Goal: Task Accomplishment & Management: Use online tool/utility

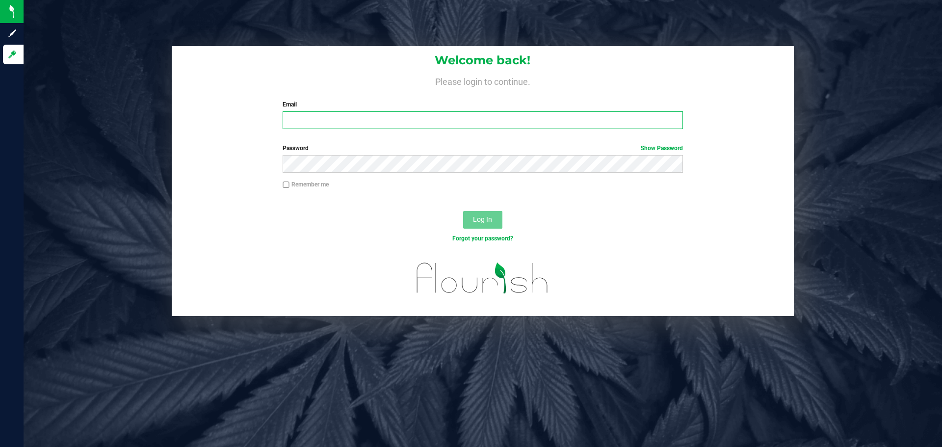
click at [438, 125] on input "Email" at bounding box center [483, 120] width 400 height 18
type input "[EMAIL_ADDRESS][DOMAIN_NAME]"
click at [463, 211] on button "Log In" at bounding box center [482, 220] width 39 height 18
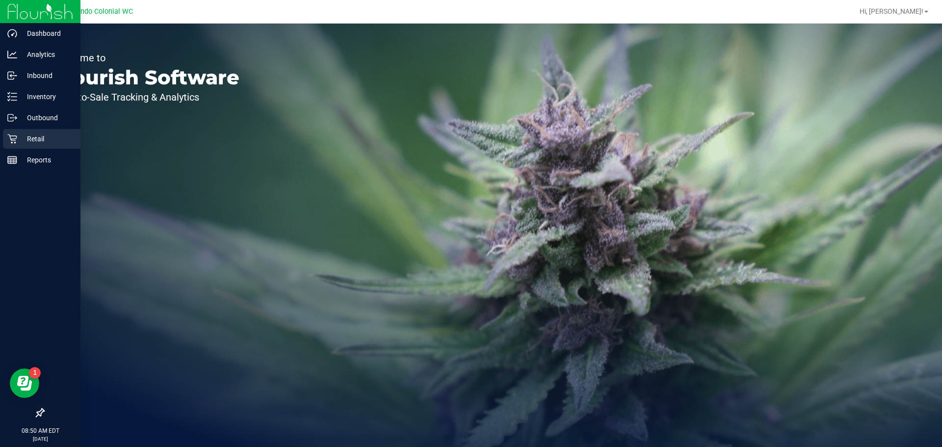
click at [22, 143] on p "Retail" at bounding box center [46, 139] width 59 height 12
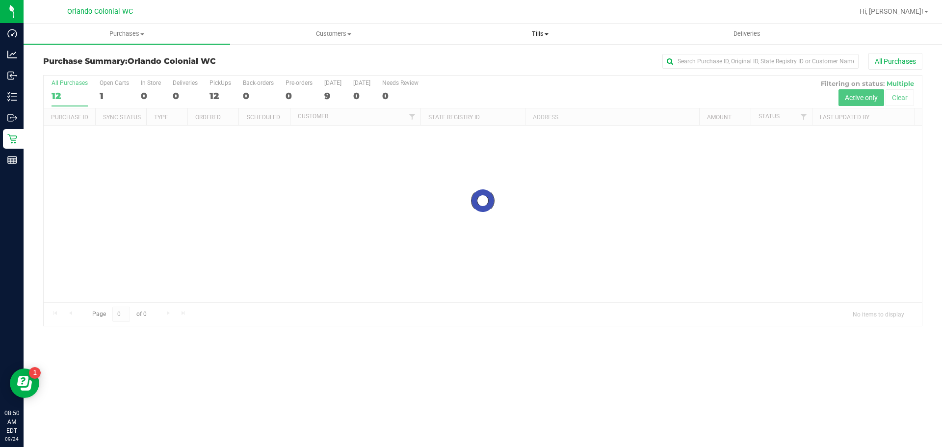
click at [535, 33] on span "Tills" at bounding box center [540, 33] width 206 height 9
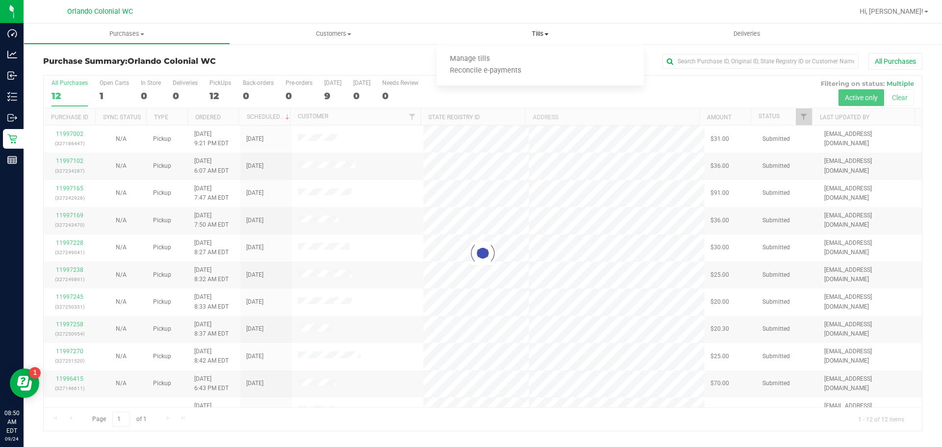
click at [530, 52] on ul "Manage tills Reconcile e-payments" at bounding box center [540, 65] width 207 height 41
click at [529, 37] on span "Tills" at bounding box center [540, 33] width 207 height 9
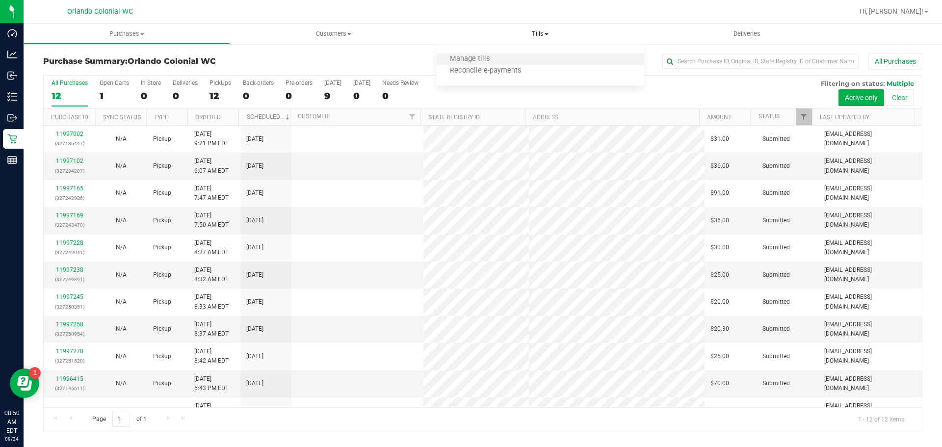
click at [513, 61] on li "Manage tills" at bounding box center [540, 59] width 207 height 12
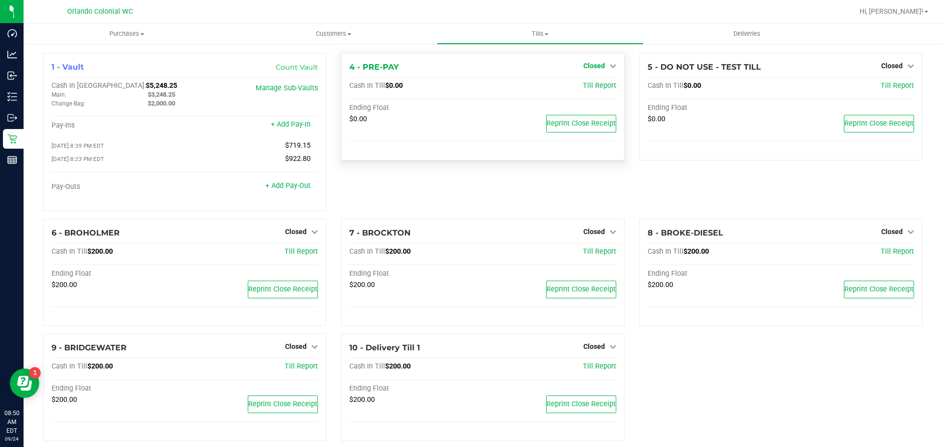
click at [603, 69] on link "Closed" at bounding box center [599, 66] width 33 height 8
click at [598, 88] on link "Open Till" at bounding box center [594, 86] width 26 height 8
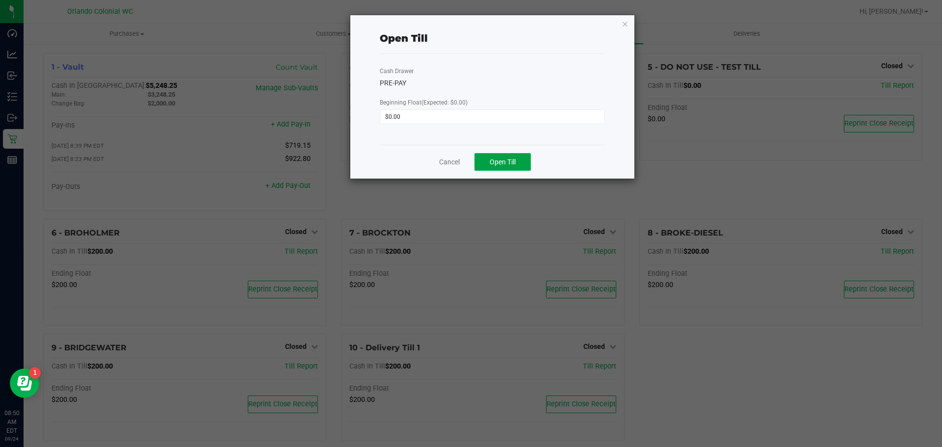
click at [503, 158] on span "Open Till" at bounding box center [503, 162] width 26 height 8
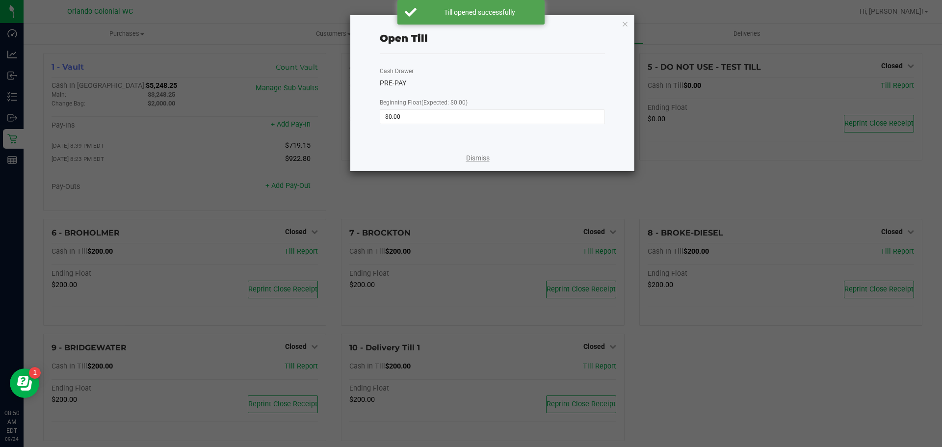
click at [473, 160] on link "Dismiss" at bounding box center [478, 158] width 24 height 10
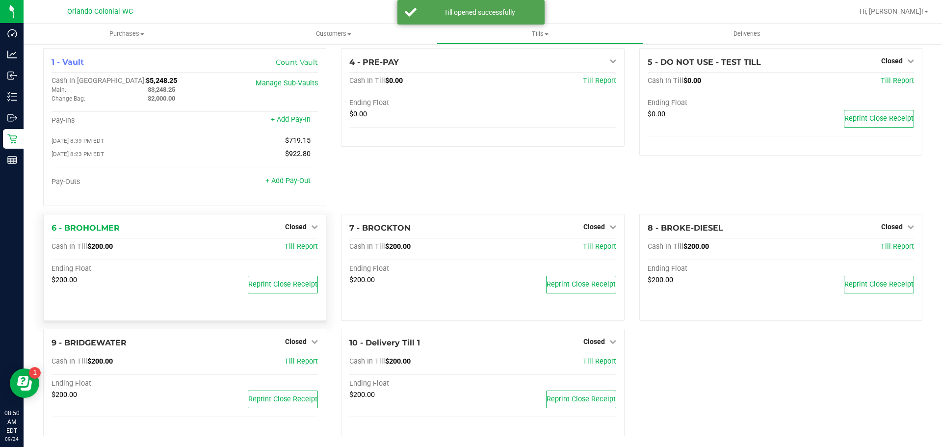
scroll to position [14, 0]
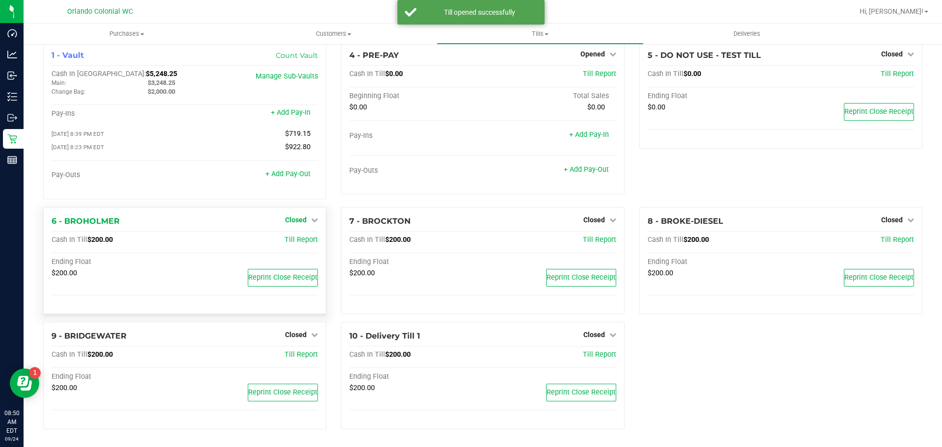
click at [285, 218] on span "Closed" at bounding box center [296, 220] width 22 height 8
click at [295, 242] on link "Open Till" at bounding box center [296, 240] width 26 height 8
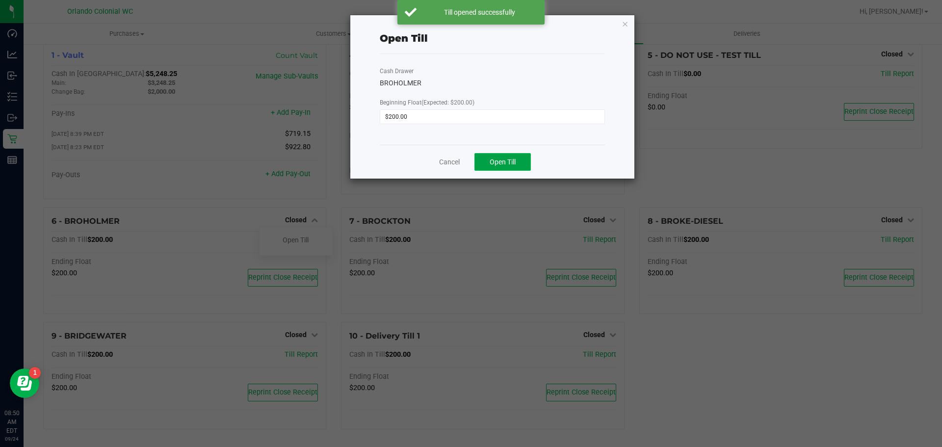
click at [494, 161] on span "Open Till" at bounding box center [503, 162] width 26 height 8
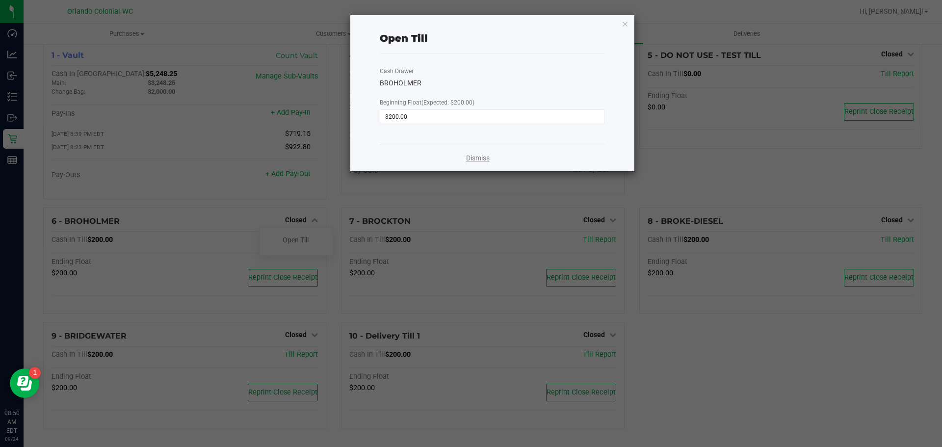
click at [485, 162] on link "Dismiss" at bounding box center [478, 158] width 24 height 10
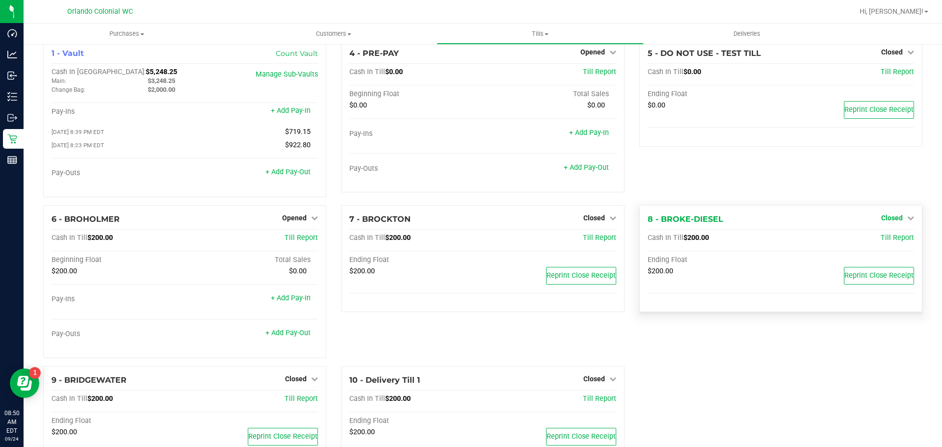
click at [892, 220] on span "Closed" at bounding box center [892, 218] width 22 height 8
click at [879, 240] on link "Open Till" at bounding box center [892, 238] width 26 height 8
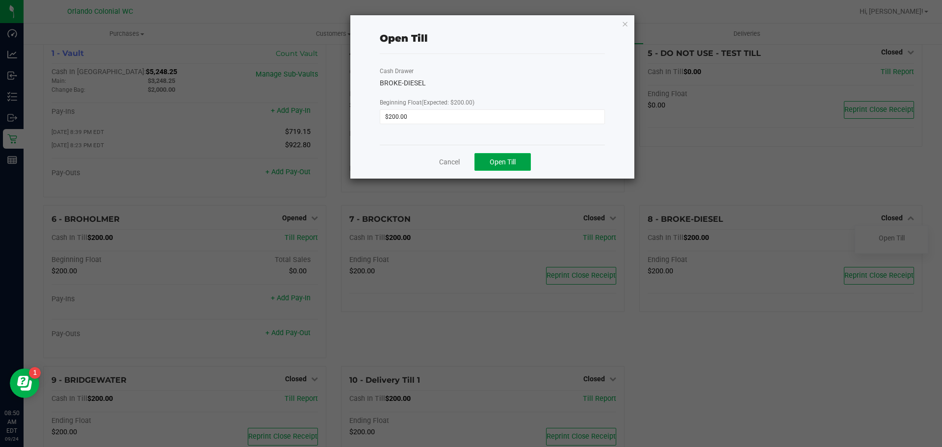
click at [507, 168] on button "Open Till" at bounding box center [502, 162] width 56 height 18
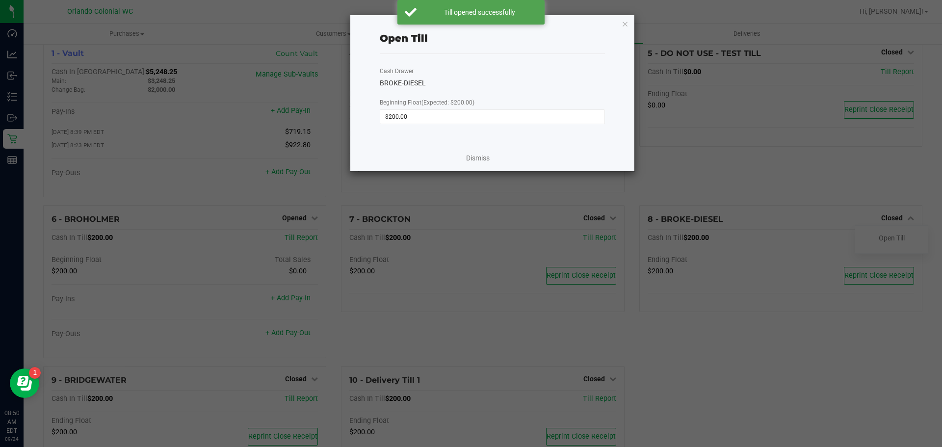
click at [478, 164] on div "Dismiss" at bounding box center [492, 158] width 225 height 26
click at [478, 161] on link "Dismiss" at bounding box center [478, 158] width 24 height 10
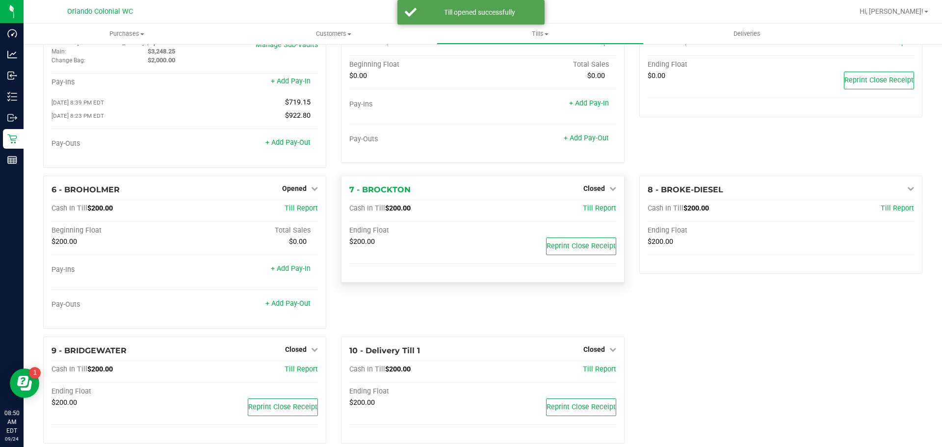
scroll to position [59, 0]
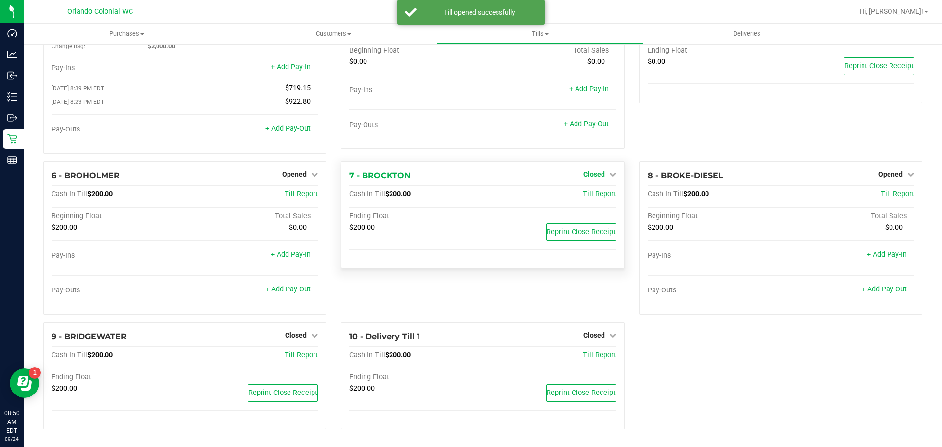
click at [583, 177] on span "Closed" at bounding box center [594, 174] width 22 height 8
click at [587, 193] on link "Open Till" at bounding box center [594, 194] width 26 height 8
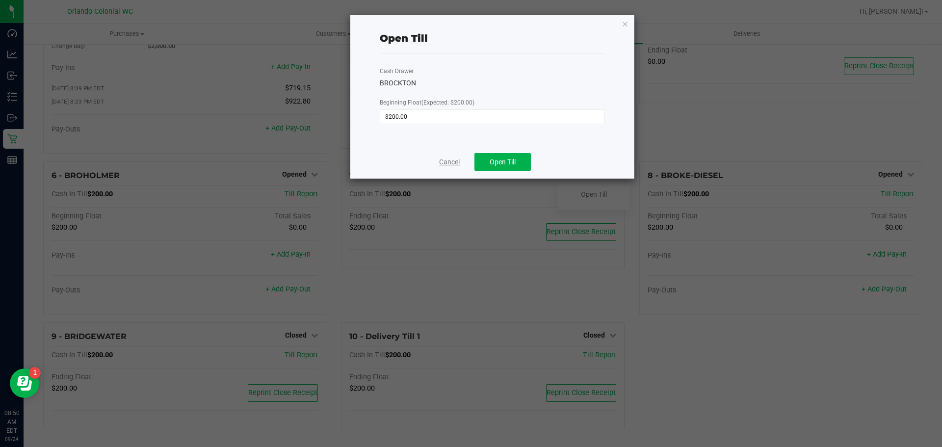
click at [445, 158] on link "Cancel" at bounding box center [449, 162] width 21 height 10
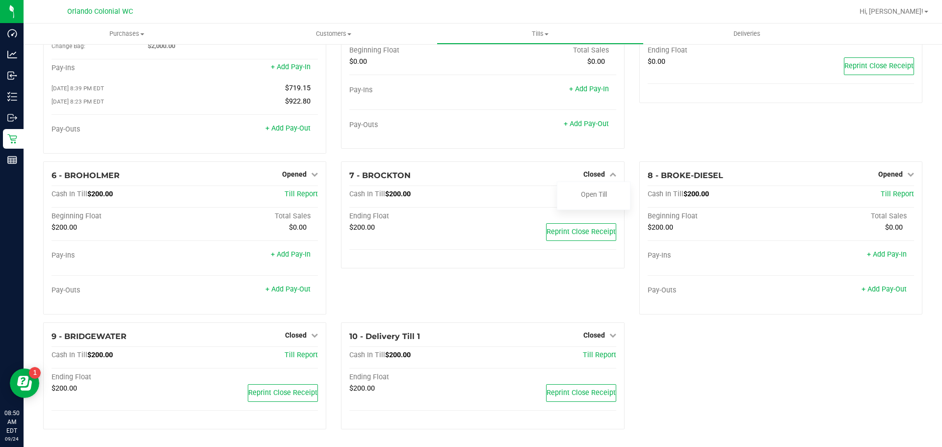
scroll to position [0, 0]
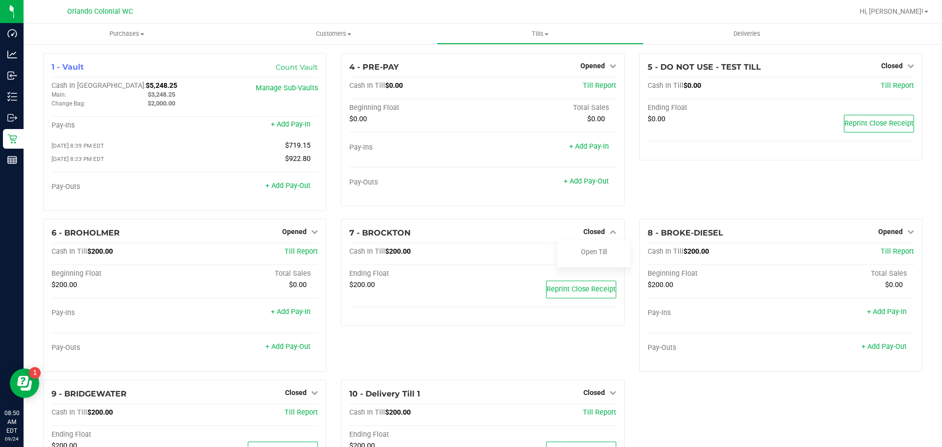
click at [532, 219] on div "4 - PRE-PAY Opened Close Till Cash In Till $0.00 Till Report Beginning Float To…" at bounding box center [483, 136] width 298 height 166
click at [575, 251] on div "Open Till" at bounding box center [593, 252] width 73 height 12
click at [581, 254] on link "Open Till" at bounding box center [594, 252] width 26 height 8
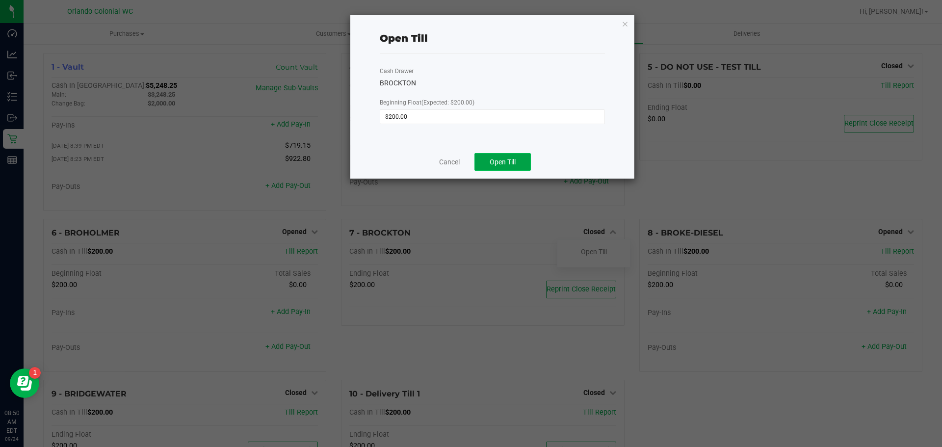
click at [508, 160] on span "Open Till" at bounding box center [503, 162] width 26 height 8
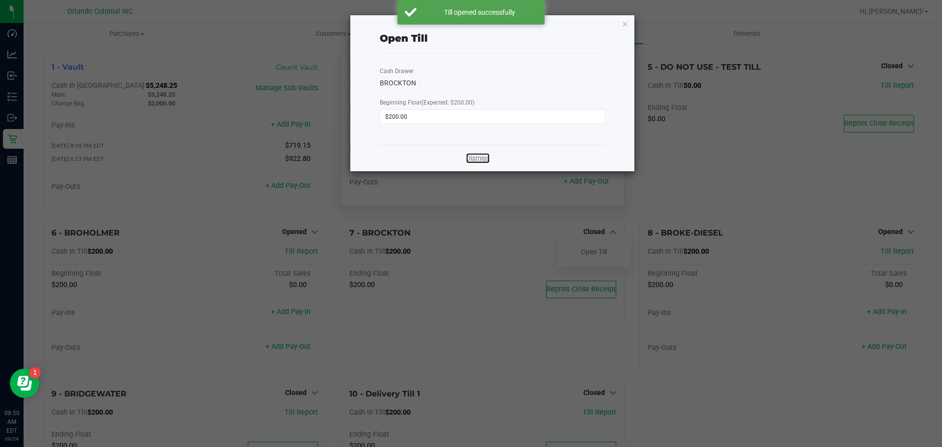
click at [478, 160] on link "Dismiss" at bounding box center [478, 158] width 24 height 10
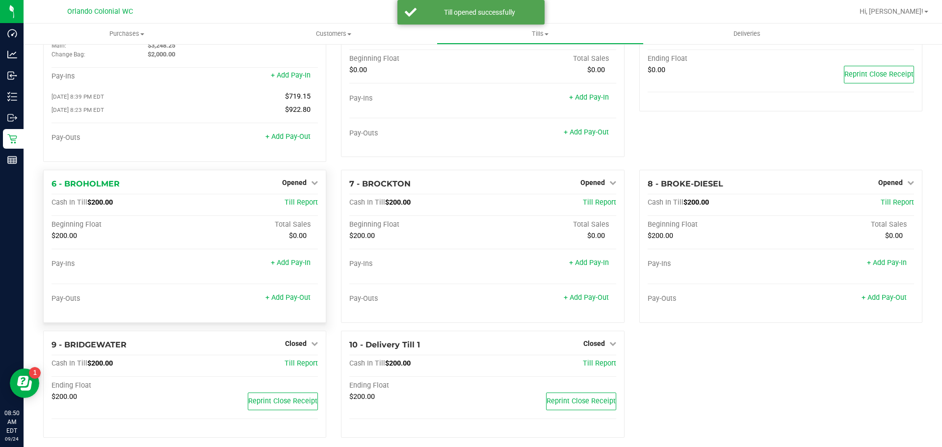
scroll to position [59, 0]
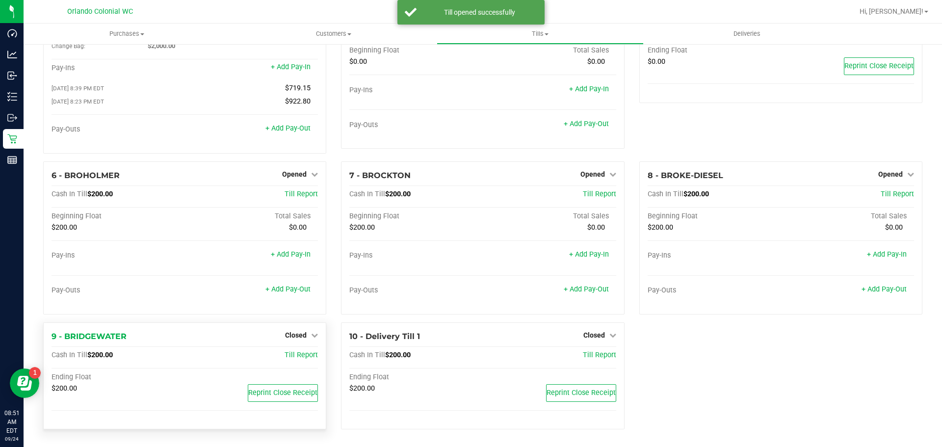
click at [291, 340] on div "Closed" at bounding box center [301, 335] width 33 height 12
click at [294, 335] on span "Closed" at bounding box center [296, 335] width 22 height 8
click at [294, 357] on link "Open Till" at bounding box center [296, 355] width 26 height 8
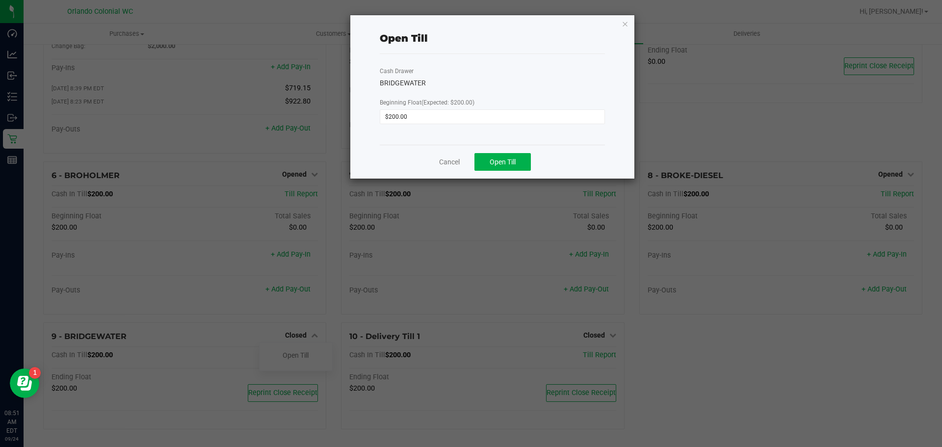
click at [504, 172] on div "Cancel Open Till" at bounding box center [492, 162] width 225 height 34
click at [504, 151] on div "Cancel Open Till" at bounding box center [492, 162] width 225 height 34
click at [493, 161] on span "Open Till" at bounding box center [503, 162] width 26 height 8
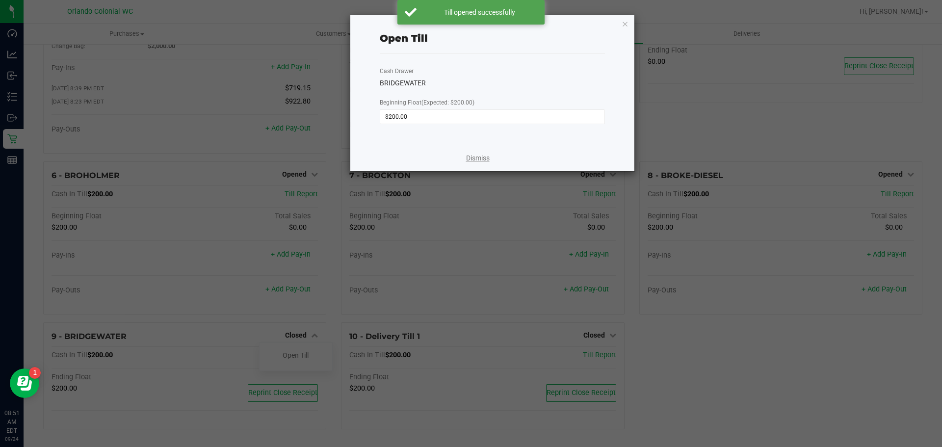
click at [475, 158] on link "Dismiss" at bounding box center [478, 158] width 24 height 10
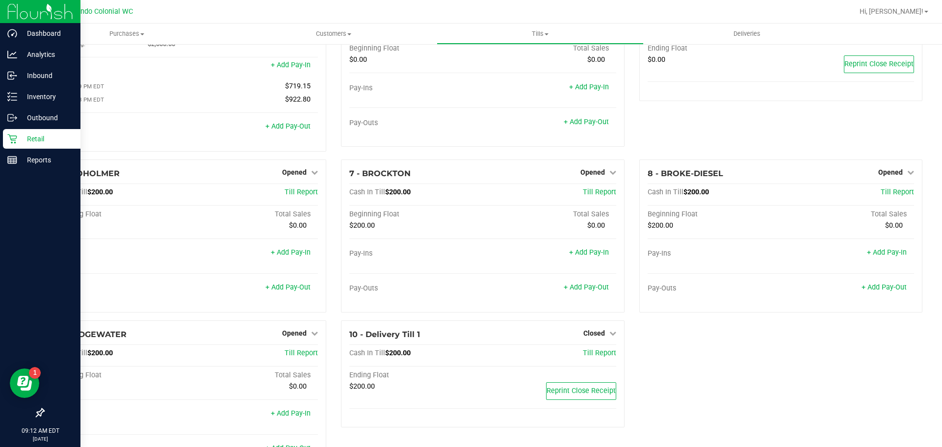
click at [18, 135] on p "Retail" at bounding box center [46, 139] width 59 height 12
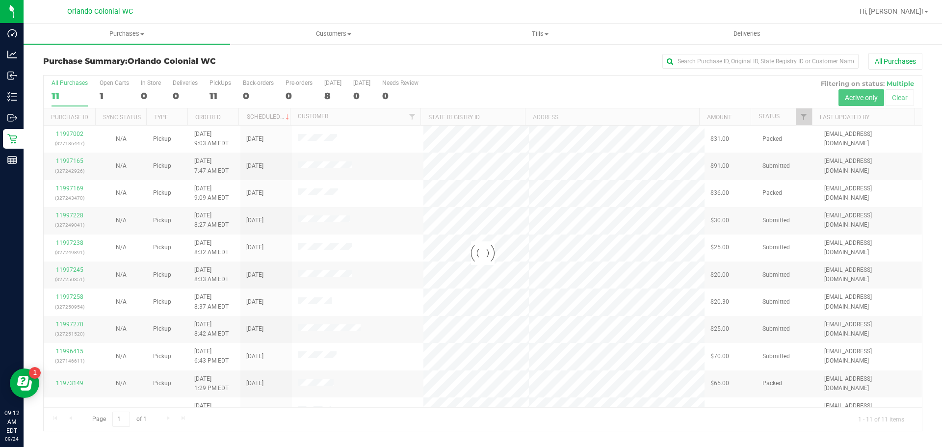
click at [214, 96] on div at bounding box center [483, 253] width 878 height 355
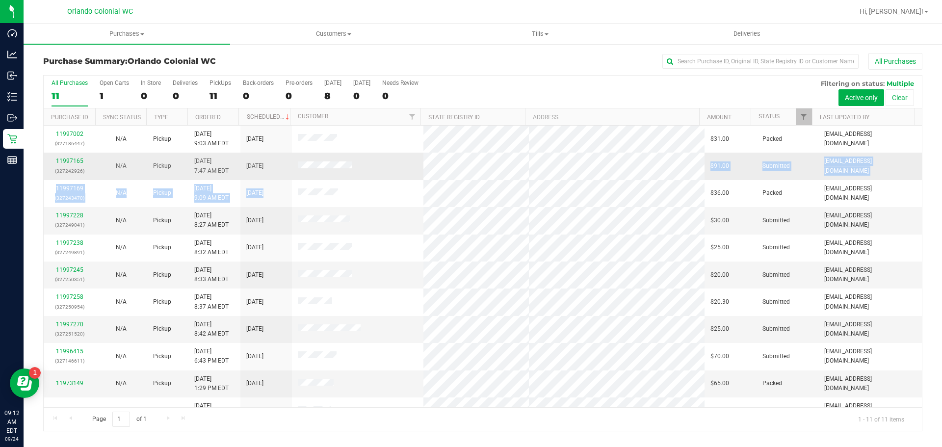
click at [476, 200] on tbody "11997002 (327186447) N/A Pickup [DATE] 9:03 AM EDT 9/24/2025 $31.00 Packed [EMA…" at bounding box center [483, 275] width 878 height 298
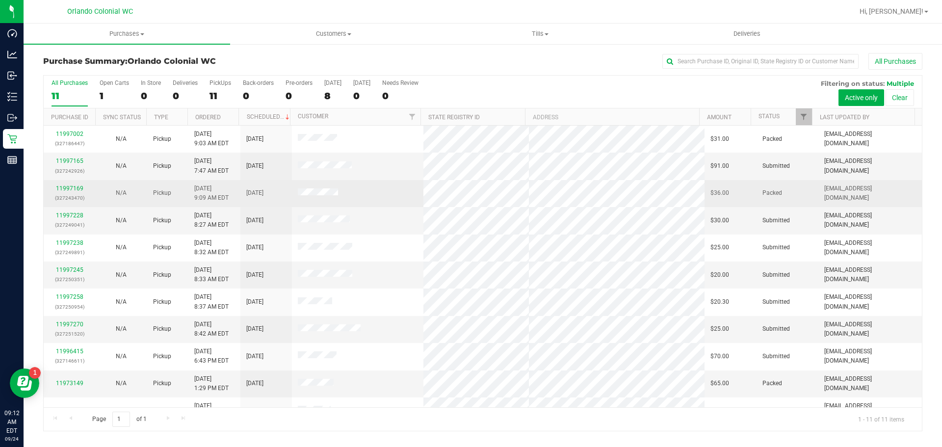
drag, startPoint x: 418, startPoint y: 163, endPoint x: 397, endPoint y: 190, distance: 34.3
click at [397, 190] on tr "11997169 (327243470) N/A Pickup [DATE] 9:09 AM EDT 9/24/2025 $36.00 Packed [EMA…" at bounding box center [483, 193] width 878 height 27
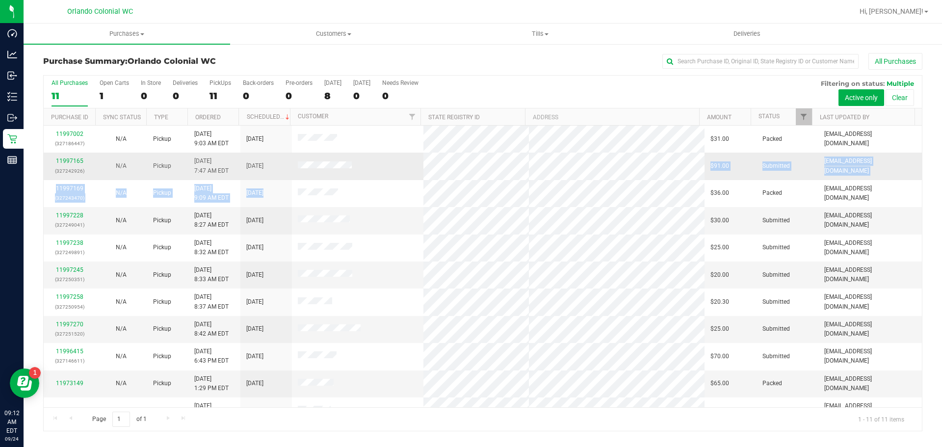
click at [477, 183] on tbody "11997002 (327186447) N/A Pickup [DATE] 9:03 AM EDT 9/24/2025 $31.00 Packed [EMA…" at bounding box center [483, 275] width 878 height 298
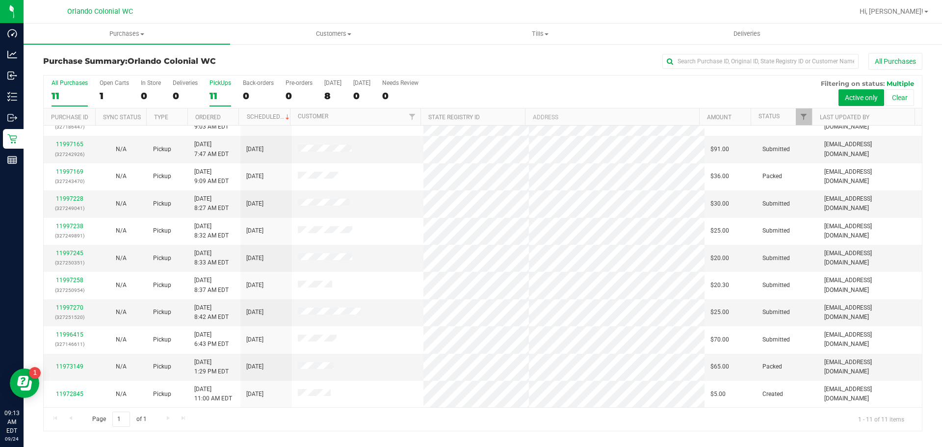
click at [212, 97] on div "11" at bounding box center [220, 95] width 22 height 11
click at [0, 0] on input "PickUps 11" at bounding box center [0, 0] width 0 height 0
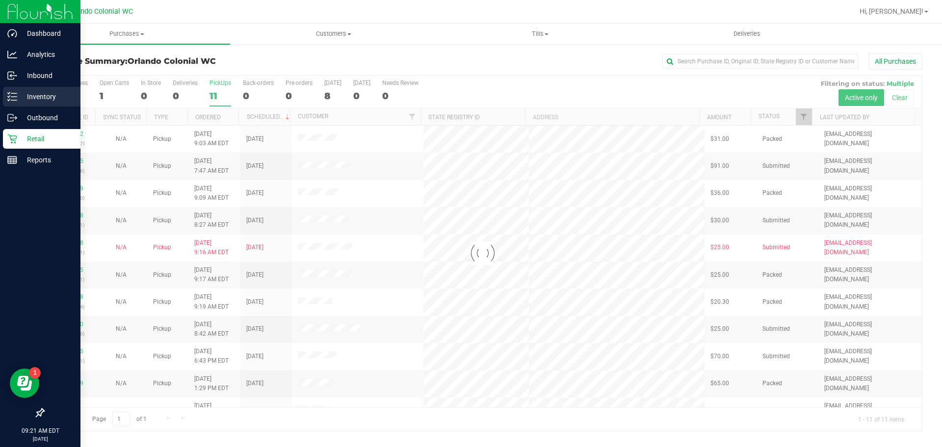
click at [41, 90] on div "Inventory" at bounding box center [42, 97] width 78 height 20
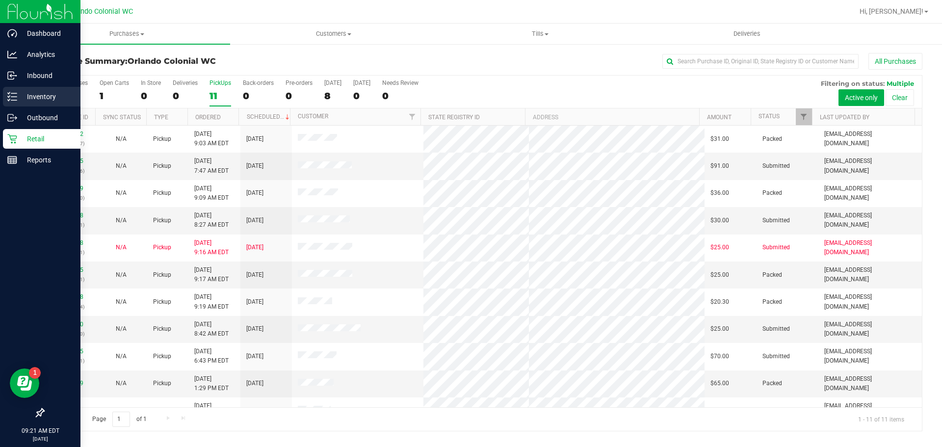
click at [36, 97] on p "Inventory" at bounding box center [46, 97] width 59 height 12
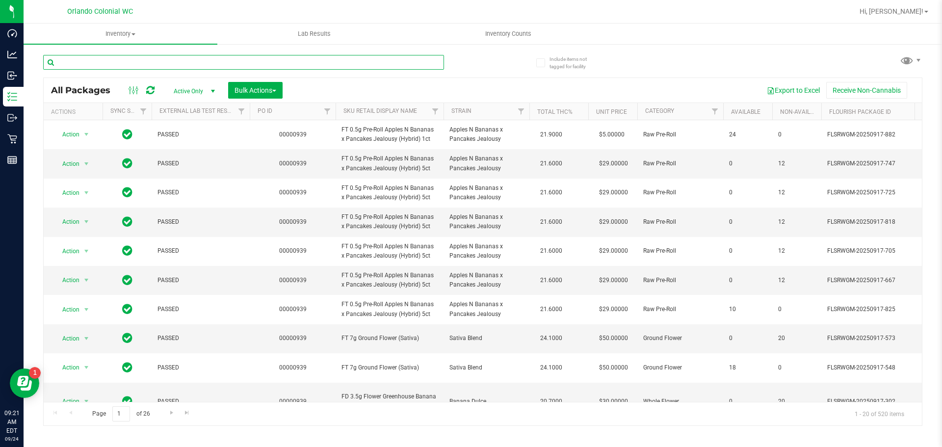
click at [137, 57] on input "text" at bounding box center [243, 62] width 401 height 15
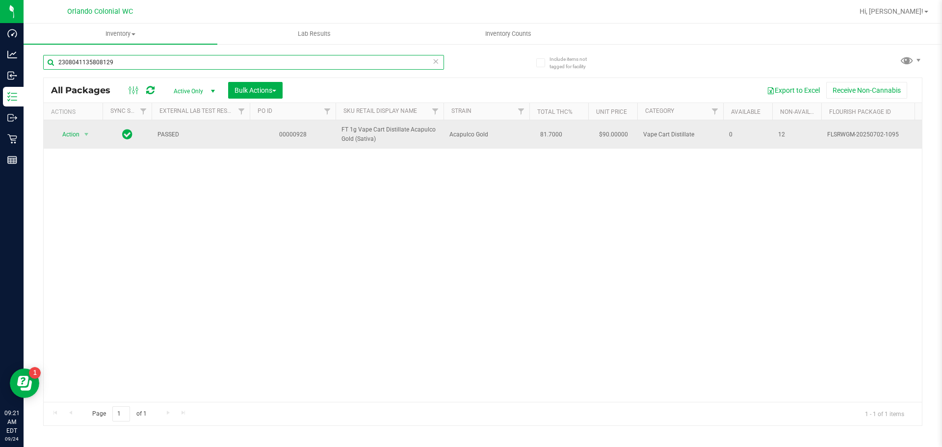
type input "2308041135808129"
click at [73, 134] on span "Action" at bounding box center [66, 135] width 26 height 14
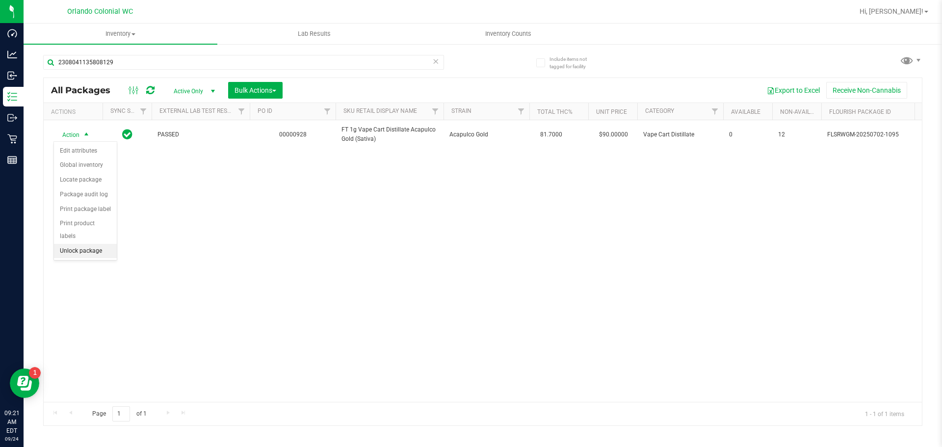
click at [89, 244] on li "Unlock package" at bounding box center [85, 251] width 63 height 15
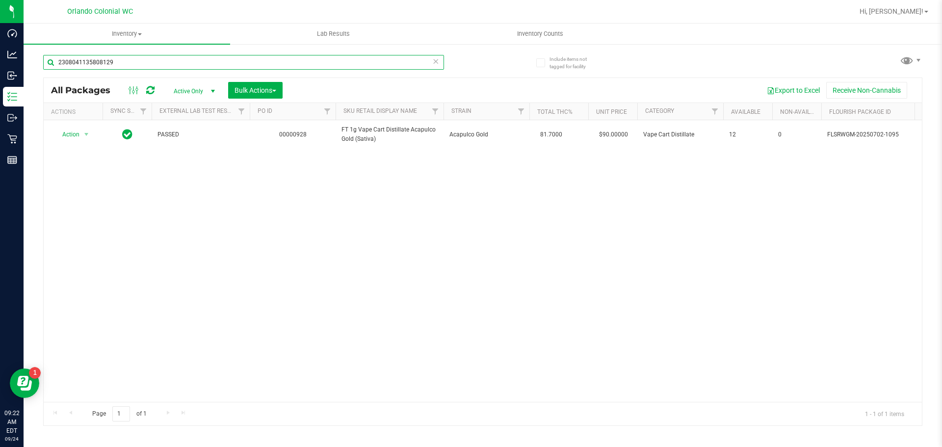
click at [121, 60] on input "2308041135808129" at bounding box center [243, 62] width 401 height 15
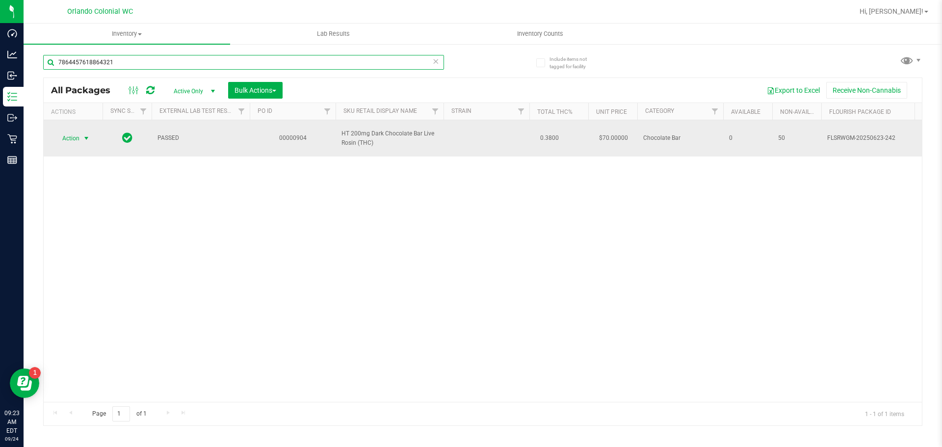
type input "7864457618864321"
click at [65, 141] on span "Action" at bounding box center [66, 138] width 26 height 14
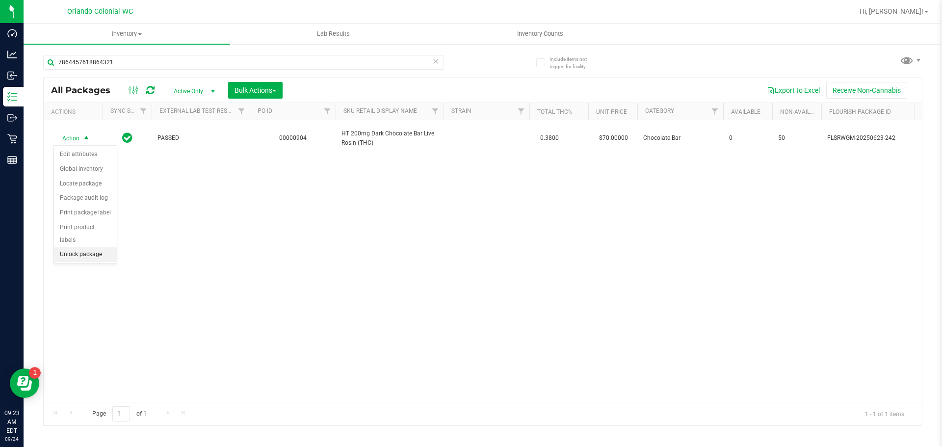
click at [102, 247] on li "Unlock package" at bounding box center [85, 254] width 63 height 15
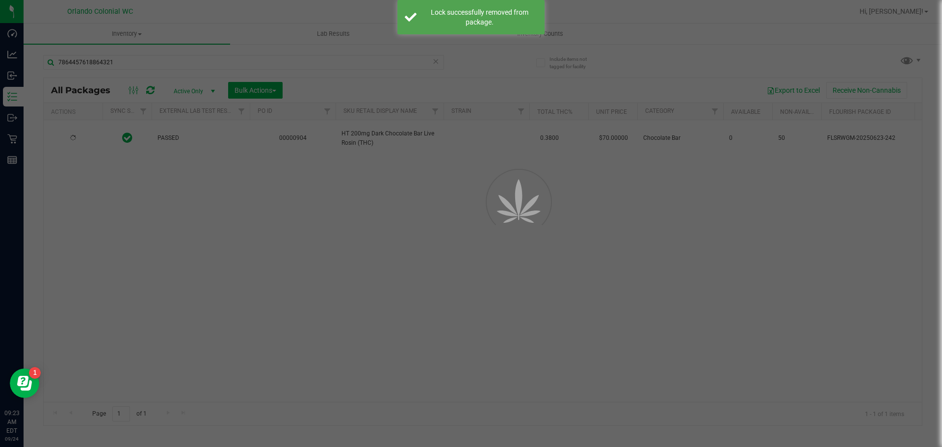
click at [141, 273] on div at bounding box center [471, 223] width 942 height 447
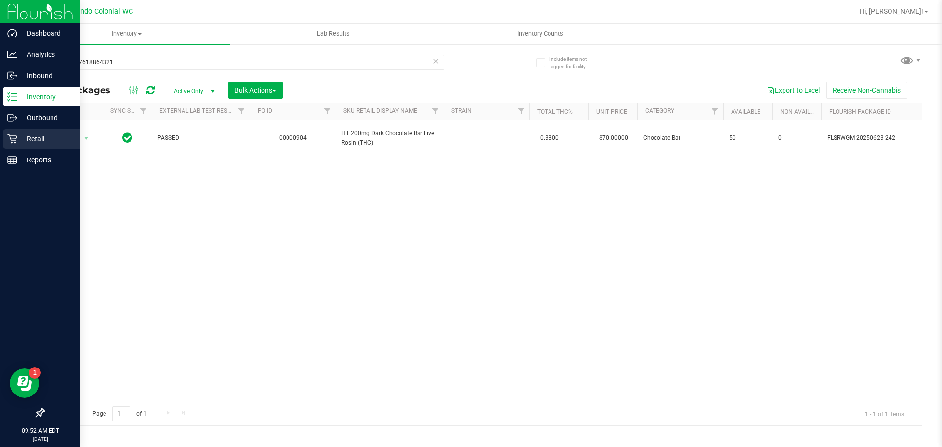
click at [39, 141] on p "Retail" at bounding box center [46, 139] width 59 height 12
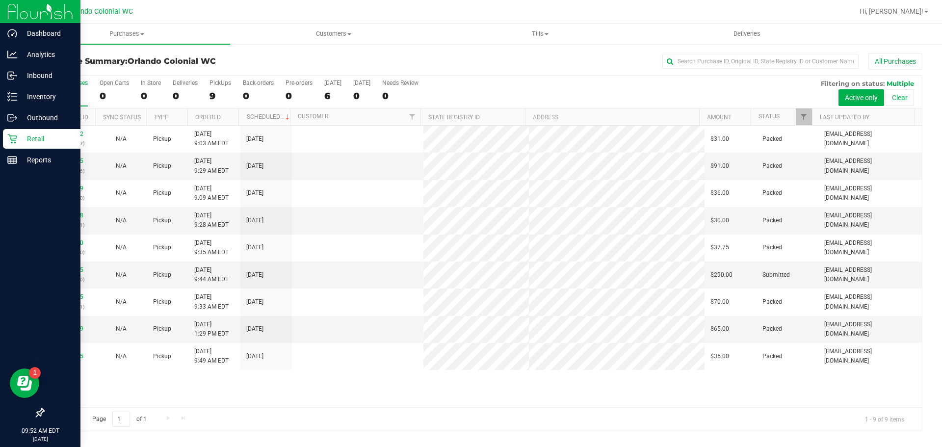
click at [81, 327] on link "11973149" at bounding box center [69, 328] width 27 height 7
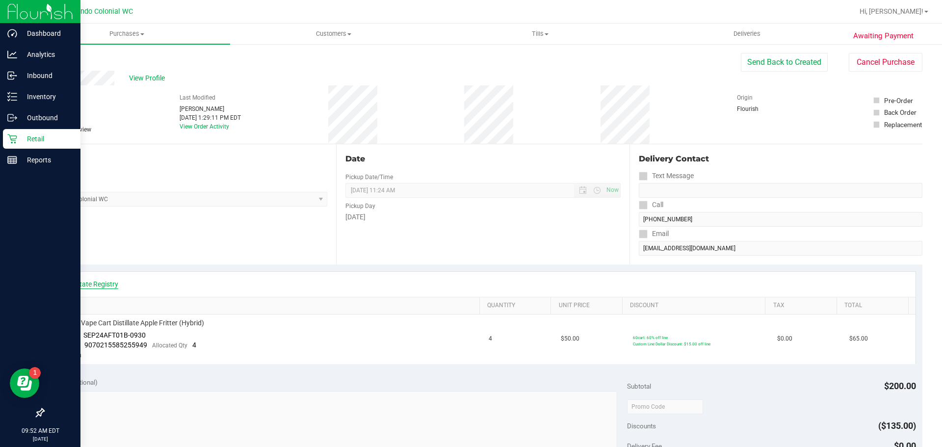
click at [90, 287] on link "View State Registry" at bounding box center [88, 284] width 59 height 10
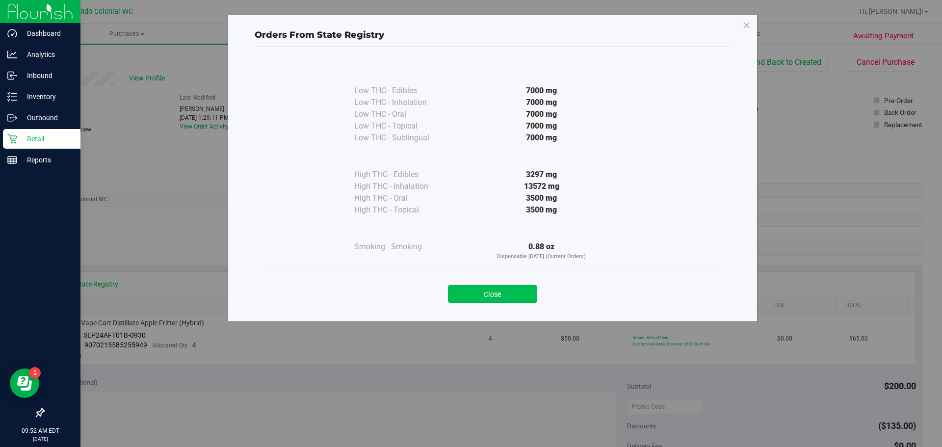
click at [519, 290] on button "Close" at bounding box center [492, 294] width 89 height 18
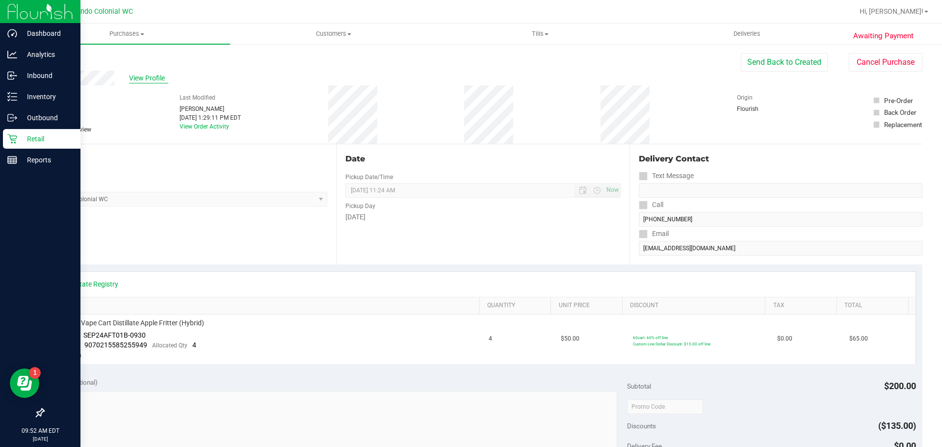
click at [158, 73] on span "View Profile" at bounding box center [148, 78] width 39 height 10
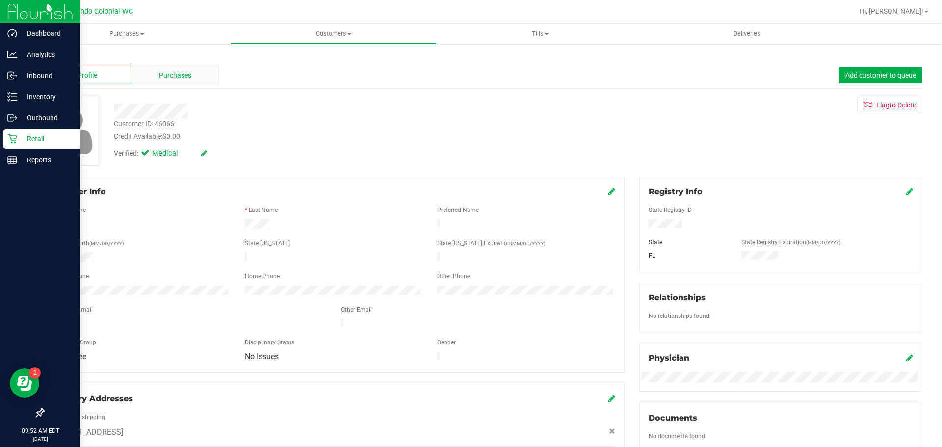
click at [162, 80] on div "Purchases" at bounding box center [175, 75] width 88 height 19
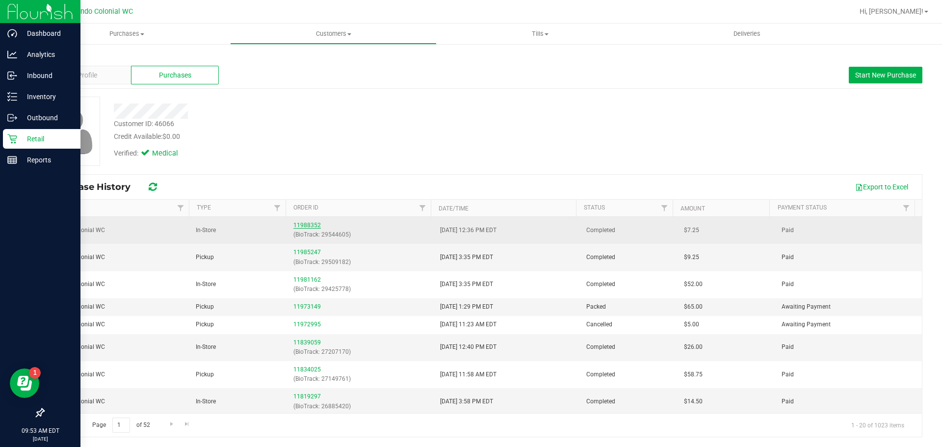
click at [301, 225] on link "11988352" at bounding box center [306, 225] width 27 height 7
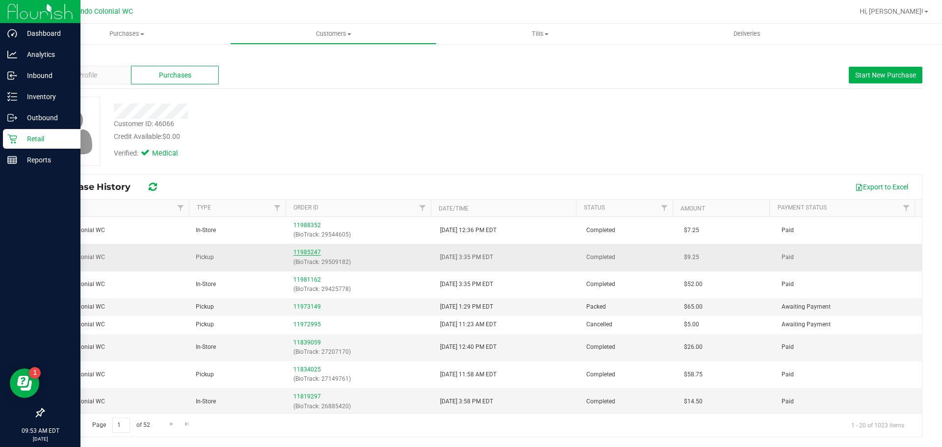
click at [310, 250] on link "11985247" at bounding box center [306, 252] width 27 height 7
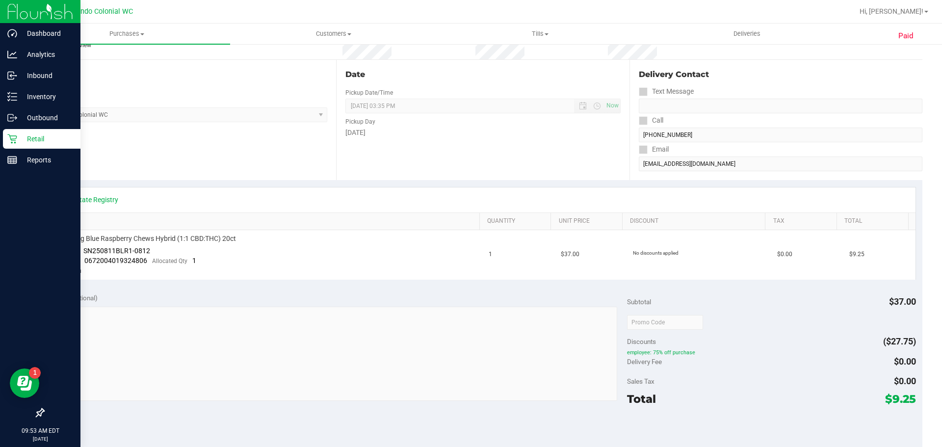
scroll to position [245, 0]
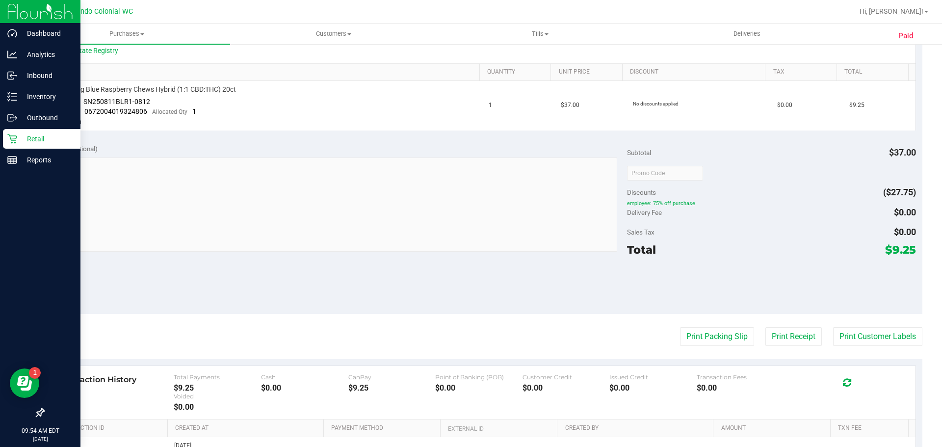
click at [403, 275] on div "Notes (optional) Subtotal $37.00 Discounts ($27.75) employee: 75% off purchase …" at bounding box center [482, 225] width 879 height 177
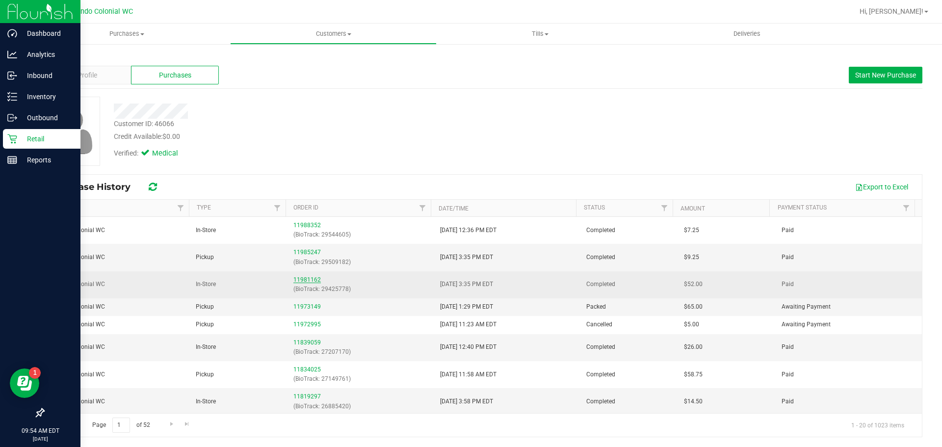
click at [300, 281] on link "11981162" at bounding box center [306, 279] width 27 height 7
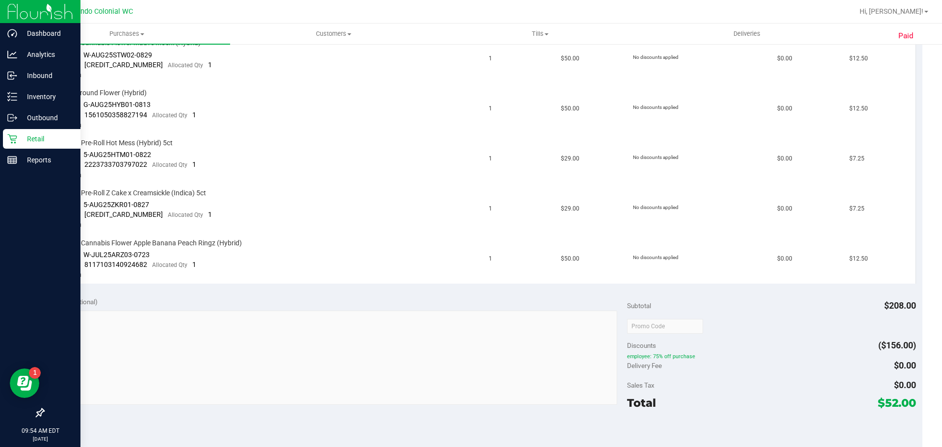
scroll to position [343, 0]
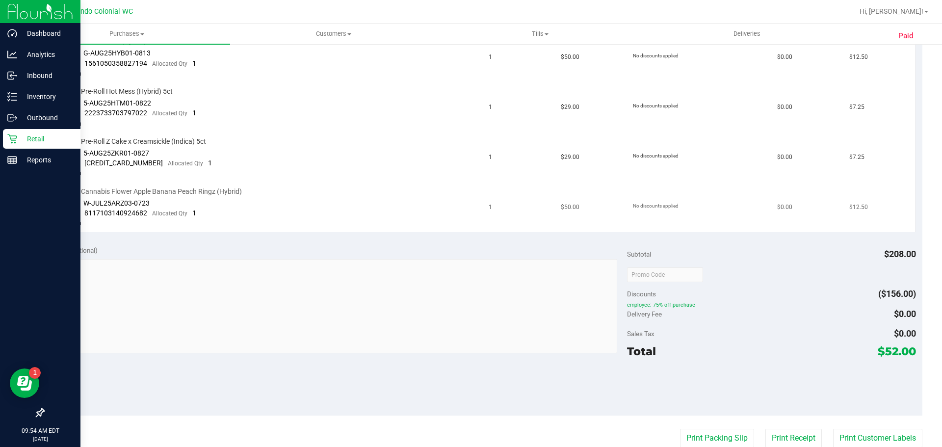
click at [440, 219] on td "FT 3.5g Cannabis Flower Apple Banana Peach Ringz (Hybrid) Batch ID W-JUL25ARZ03…" at bounding box center [267, 208] width 433 height 50
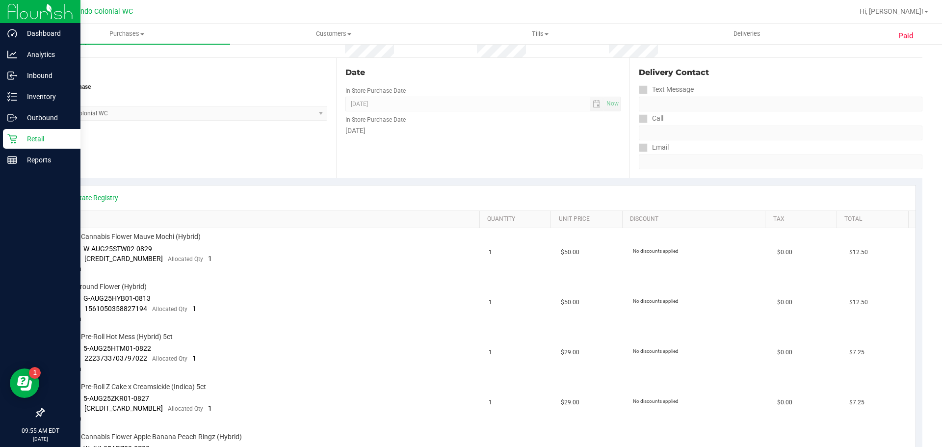
scroll to position [0, 0]
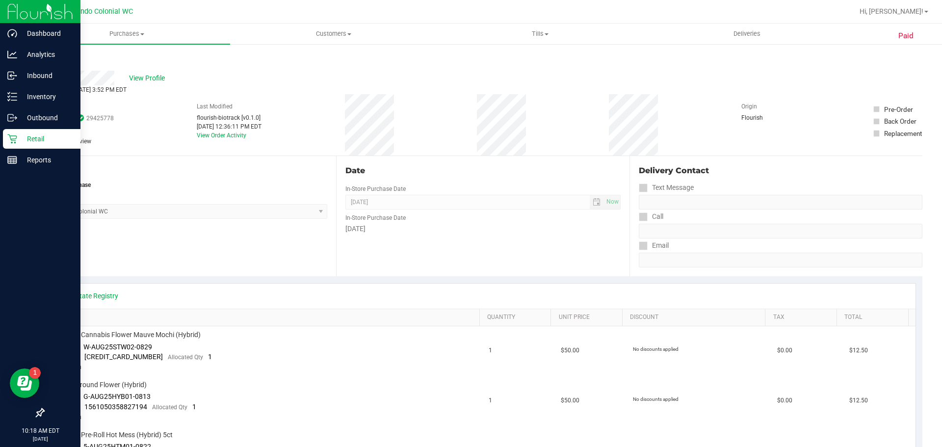
click at [4, 137] on div "Retail" at bounding box center [42, 139] width 78 height 20
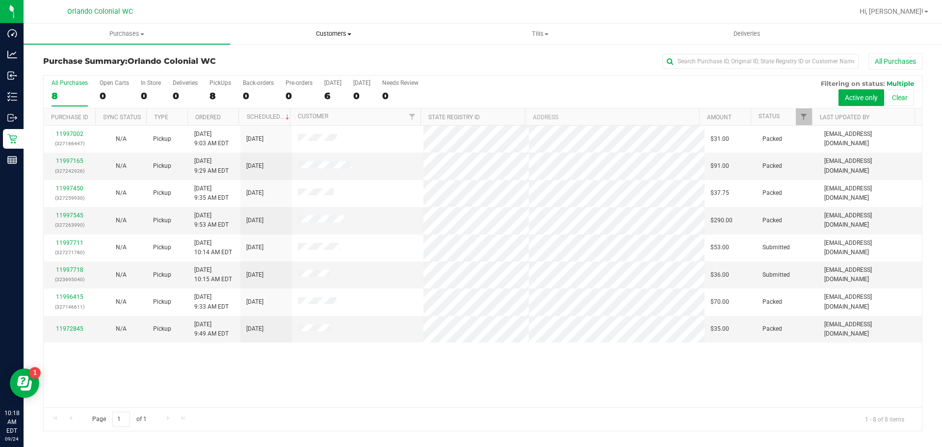
click at [331, 37] on span "Customers" at bounding box center [334, 33] width 206 height 9
click at [328, 57] on li "All customers" at bounding box center [333, 59] width 207 height 12
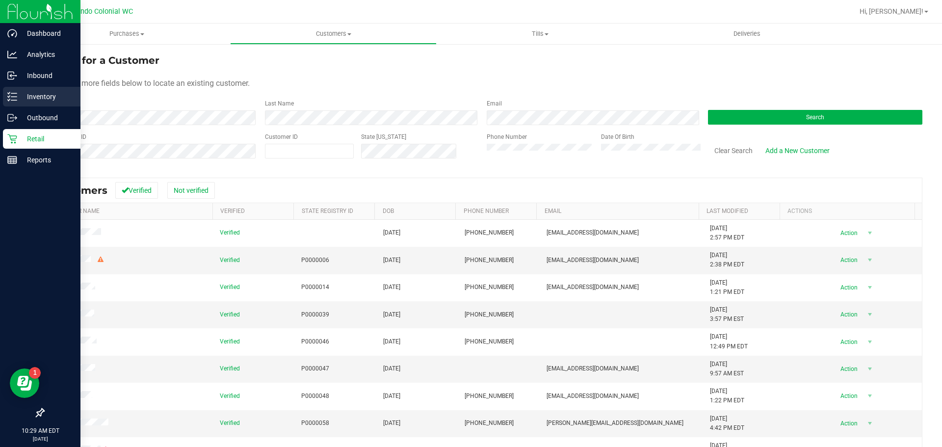
click at [17, 91] on div "Inventory" at bounding box center [42, 97] width 78 height 20
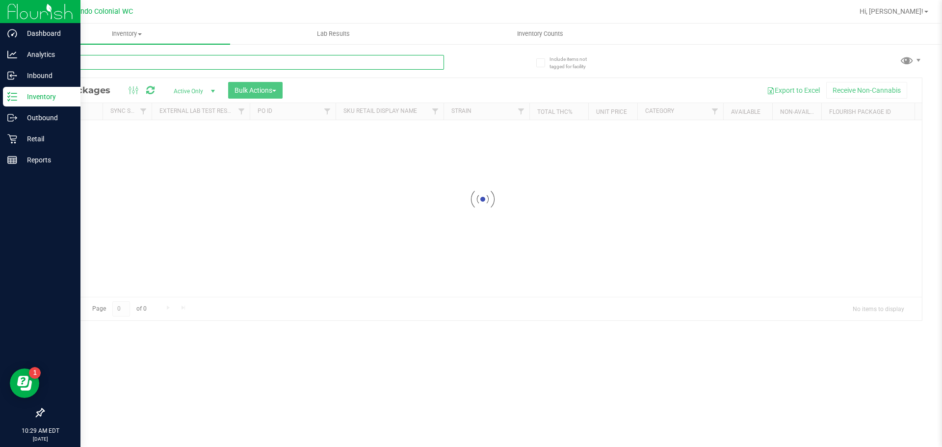
click at [114, 61] on div "Inventory All packages All inventory Waste log Create inventory Lab Results Inv…" at bounding box center [483, 235] width 918 height 423
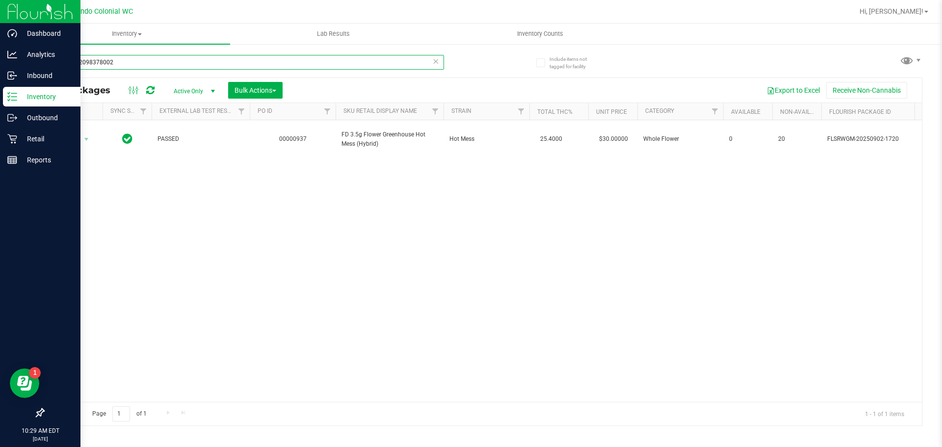
type input "7003872098378002"
click at [119, 195] on div "Action Action Edit attributes Global inventory Locate package Package audit log…" at bounding box center [483, 261] width 878 height 282
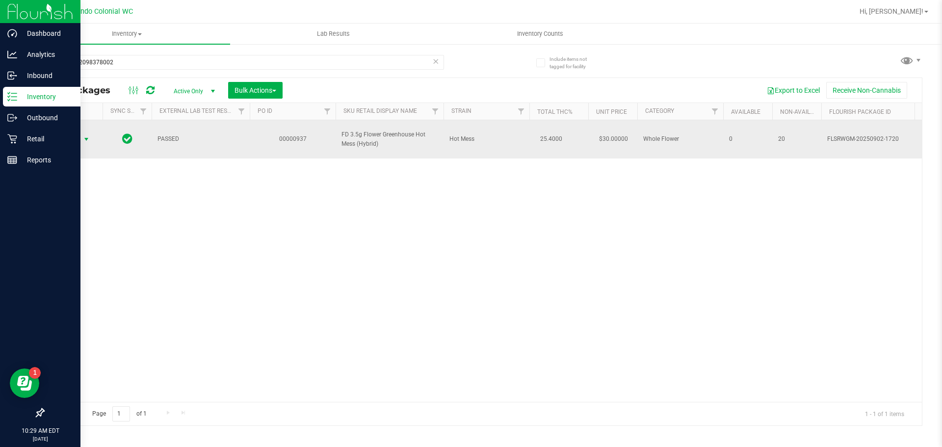
click at [76, 132] on span "Action" at bounding box center [66, 139] width 26 height 14
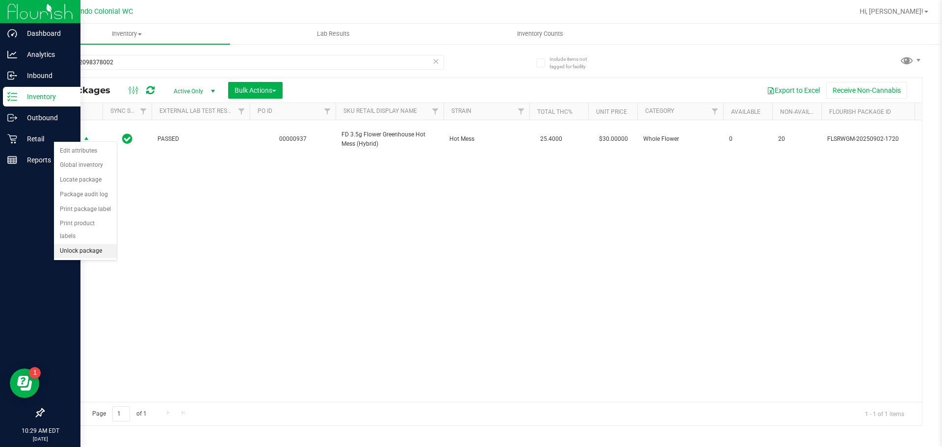
click at [85, 244] on li "Unlock package" at bounding box center [85, 251] width 63 height 15
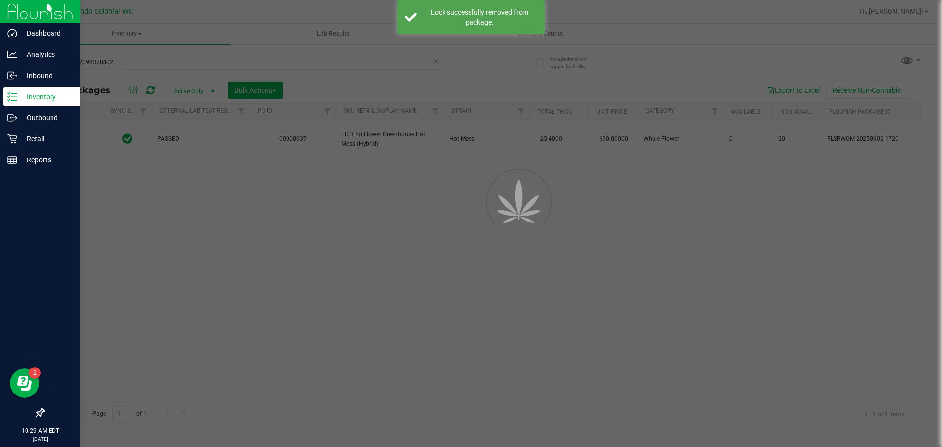
click at [102, 232] on div at bounding box center [471, 223] width 942 height 447
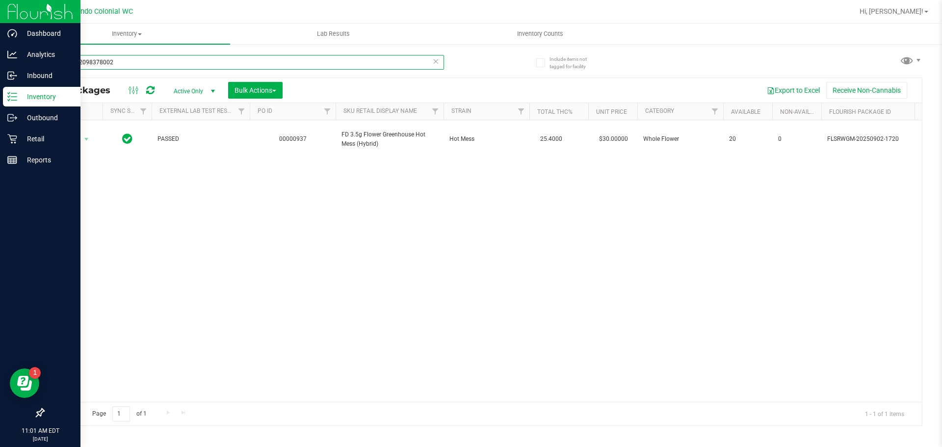
click at [140, 62] on input "7003872098378002" at bounding box center [243, 62] width 401 height 15
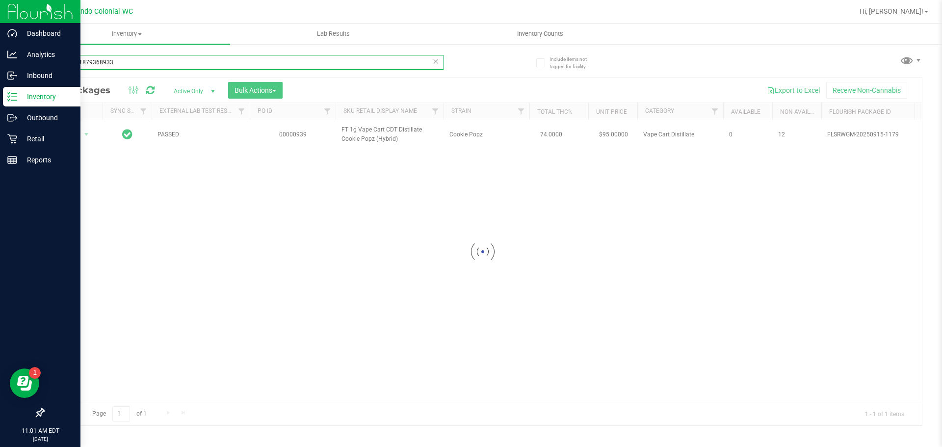
type input "2994311879368933"
click at [211, 219] on div "Loading... Action Action Edit attributes Global inventory Locate package Packag…" at bounding box center [483, 261] width 878 height 282
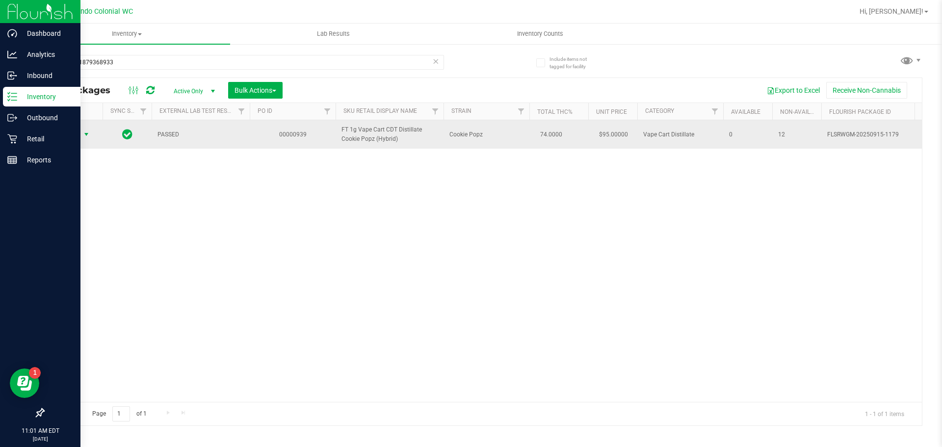
click at [83, 132] on span "select" at bounding box center [86, 135] width 8 height 8
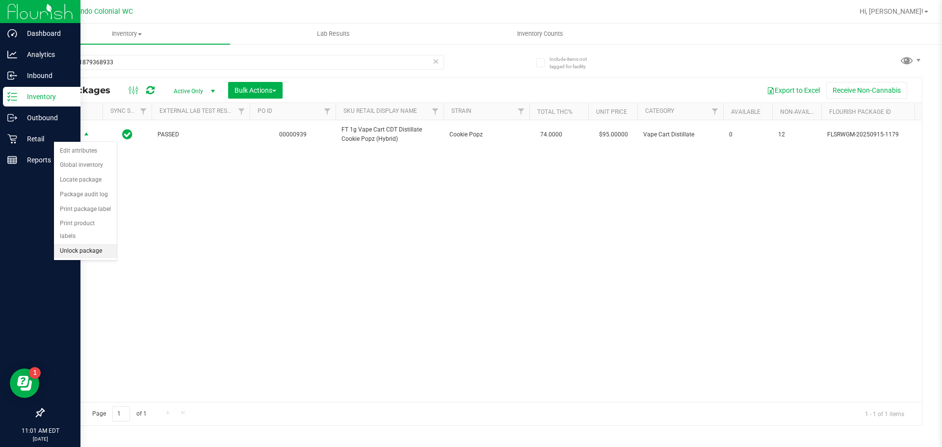
click at [85, 244] on li "Unlock package" at bounding box center [85, 251] width 63 height 15
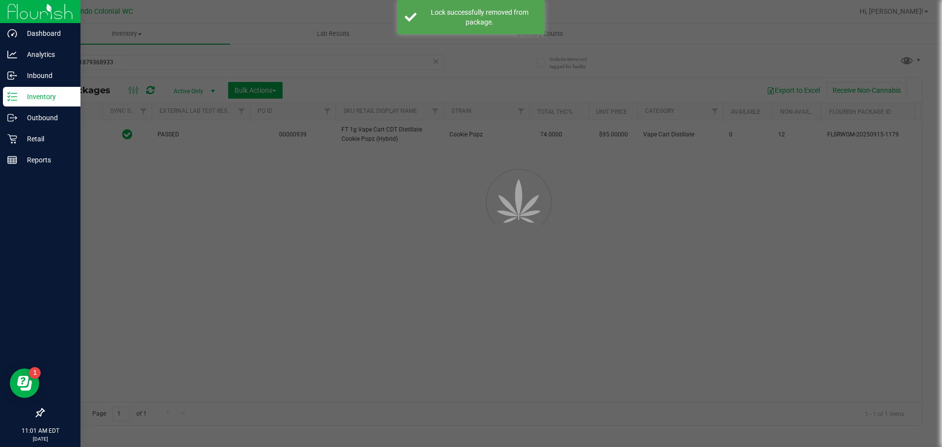
click at [135, 237] on div at bounding box center [471, 223] width 942 height 447
